Goal: Task Accomplishment & Management: Manage account settings

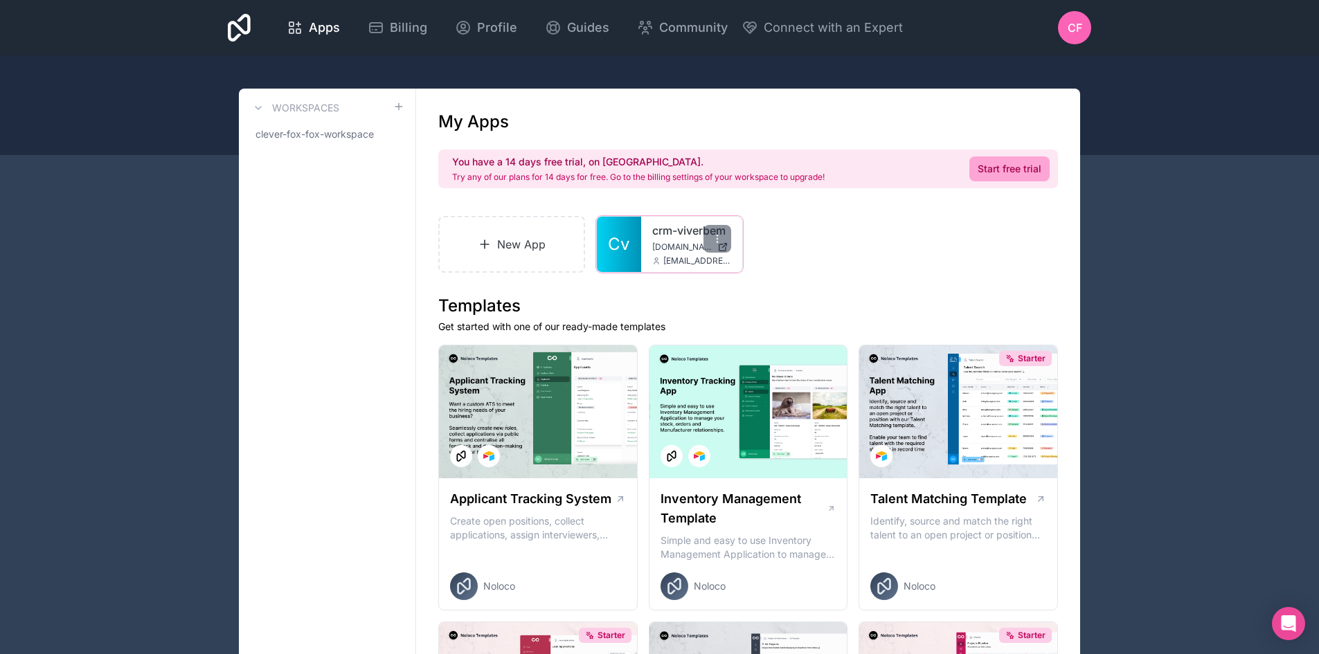
click at [669, 243] on span "[DOMAIN_NAME]" at bounding box center [682, 247] width 60 height 11
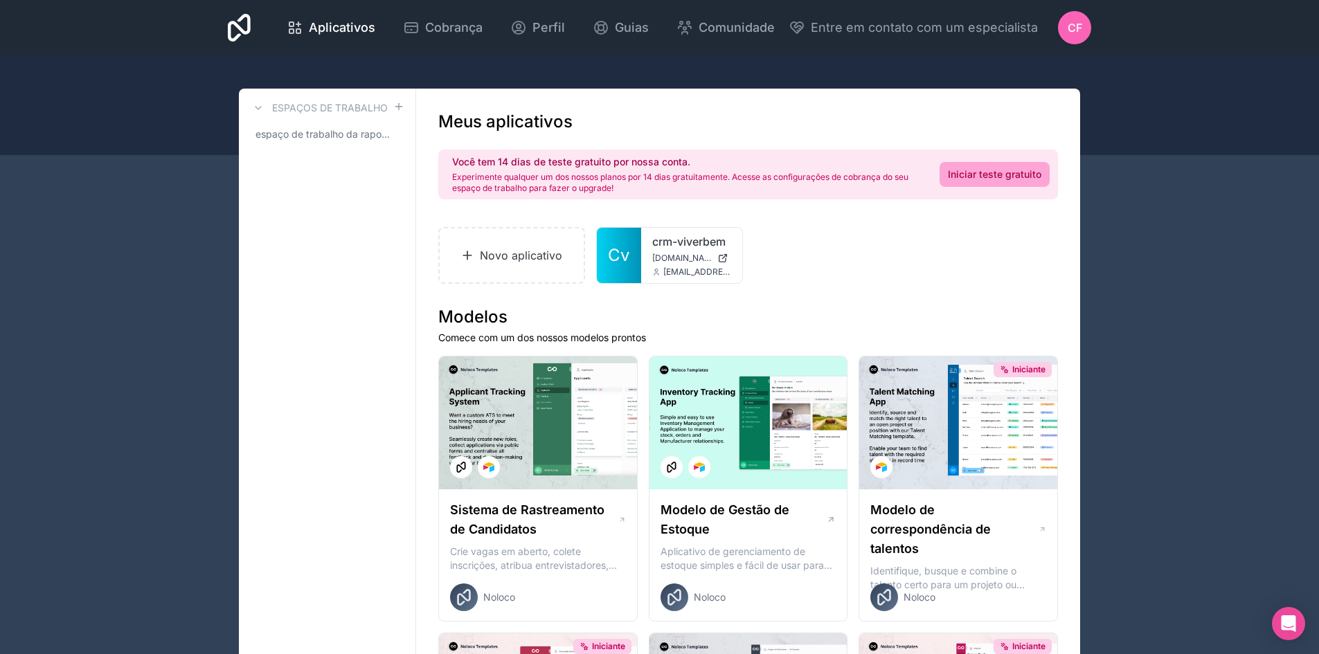
click at [647, 152] on div "Você tem 14 dias de teste gratuito por nossa conta. Experimente qualquer um dos…" at bounding box center [747, 175] width 619 height 50
click at [519, 29] on icon at bounding box center [518, 27] width 17 height 17
click at [718, 244] on div at bounding box center [717, 250] width 28 height 28
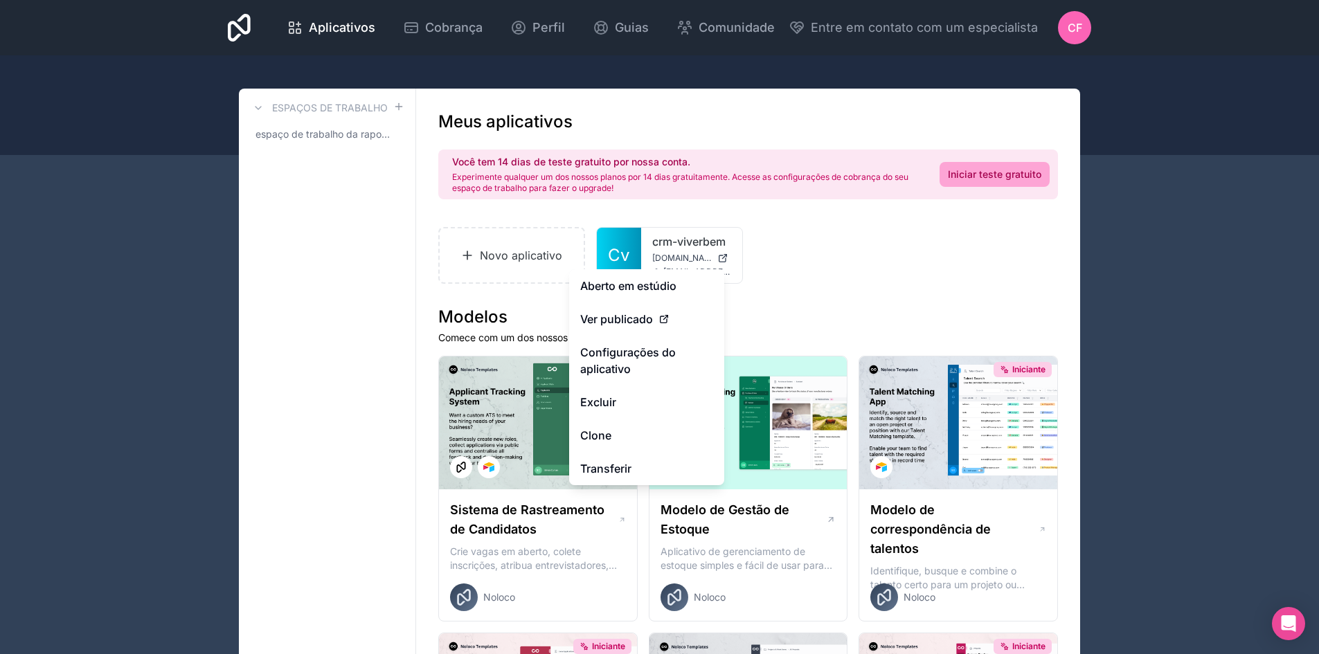
click at [795, 280] on div "Novo aplicativo Cv crm-viverbem [DOMAIN_NAME] [EMAIL_ADDRESS][DOMAIN_NAME]" at bounding box center [747, 255] width 619 height 57
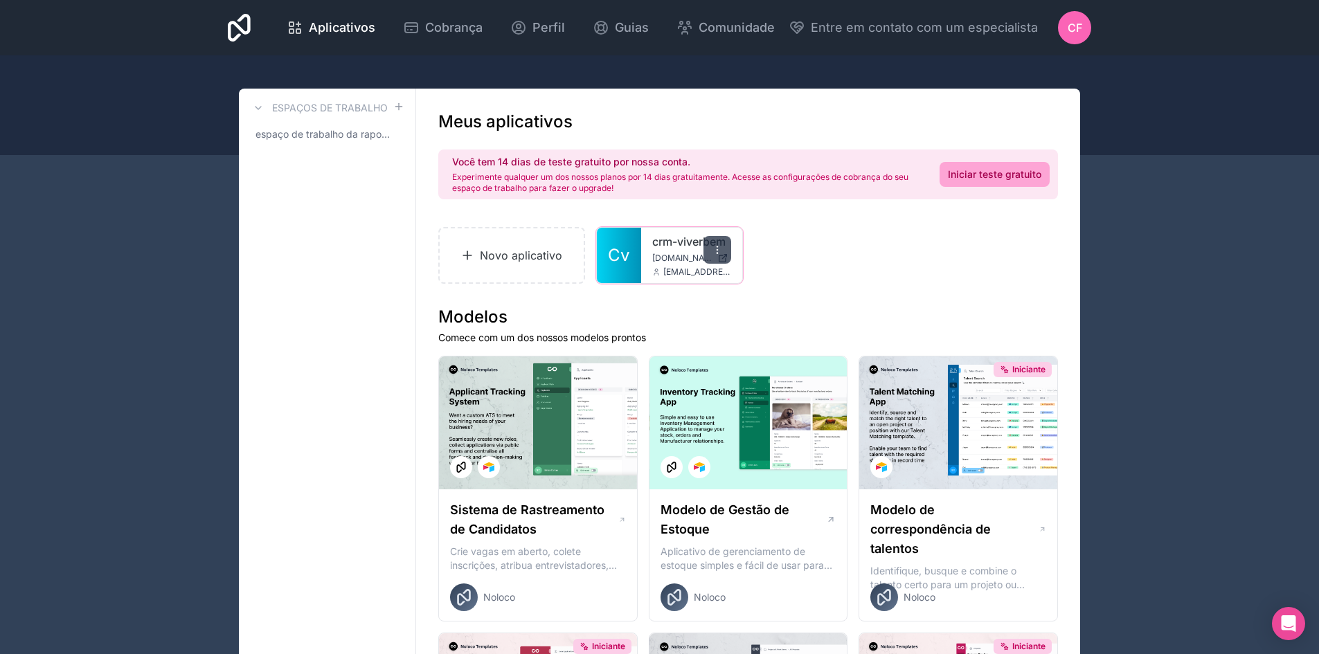
click at [724, 253] on div at bounding box center [717, 250] width 28 height 28
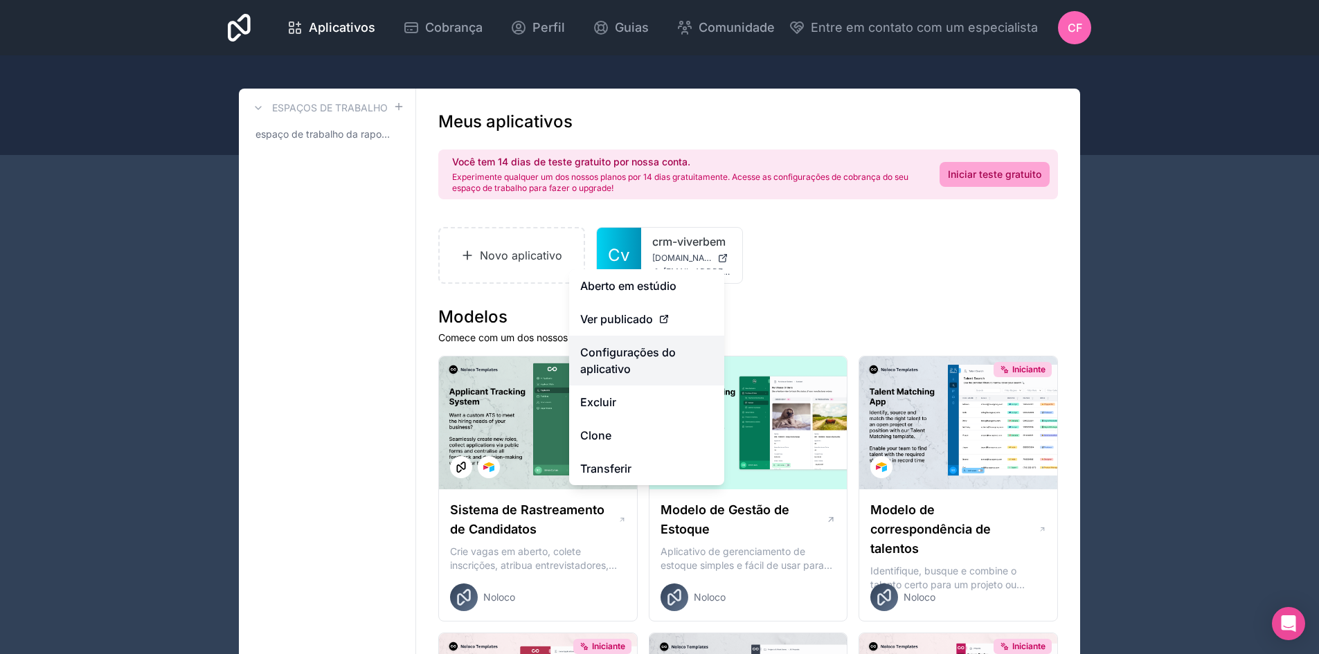
click at [669, 353] on font "Configurações do aplicativo" at bounding box center [628, 360] width 96 height 30
